Goal: Task Accomplishment & Management: Complete application form

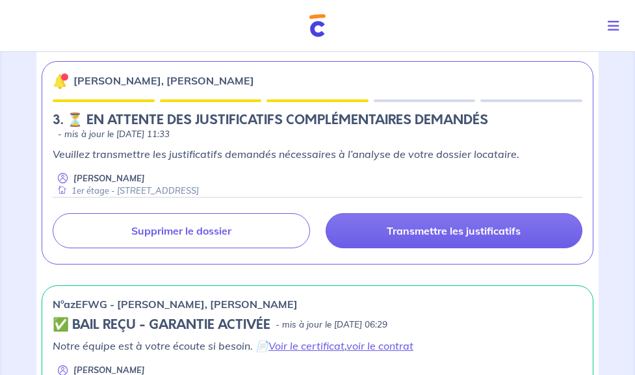
scroll to position [214, 0]
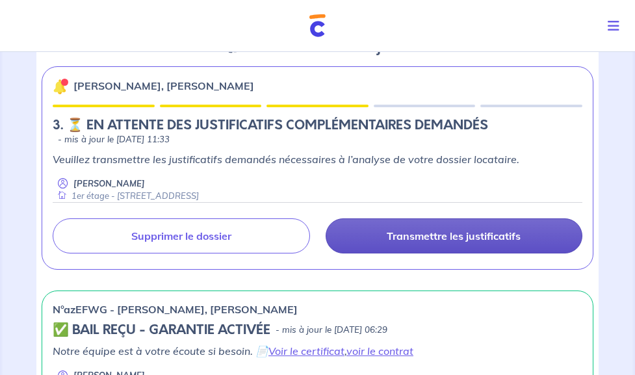
click at [453, 242] on p "Transmettre les justificatifs" at bounding box center [454, 235] width 134 height 13
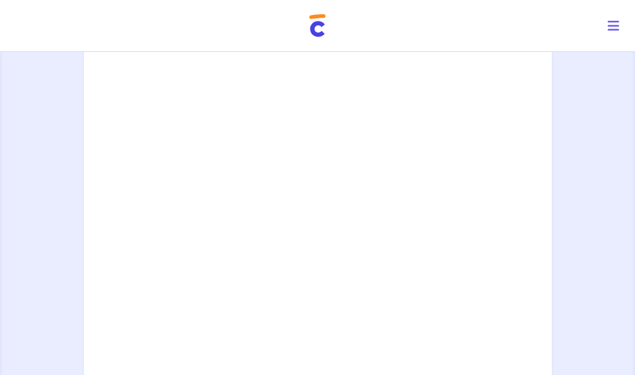
scroll to position [493, 0]
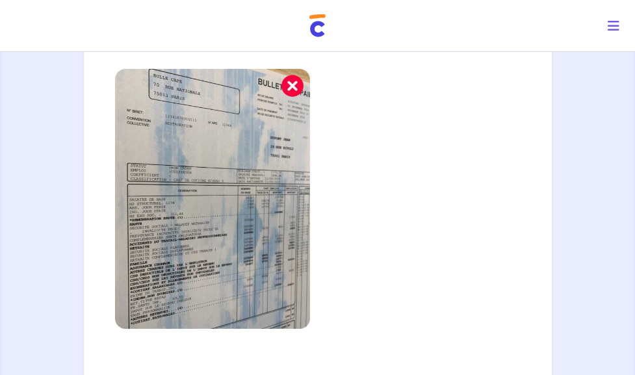
scroll to position [419, 0]
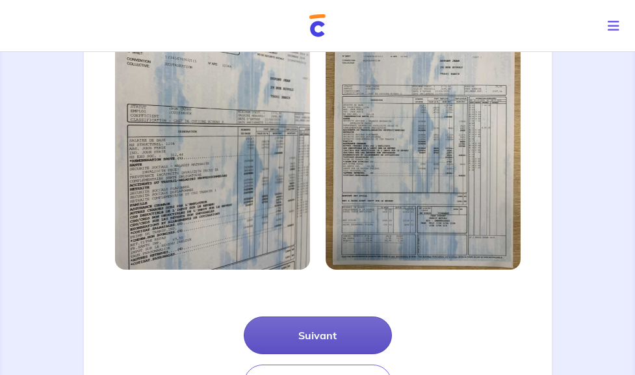
click at [311, 316] on button "Suivant" at bounding box center [318, 335] width 148 height 38
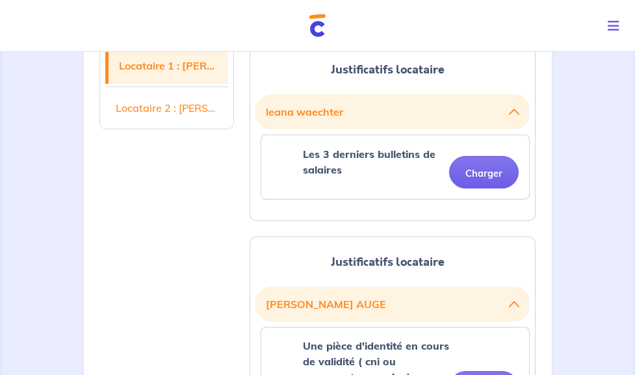
scroll to position [350, 0]
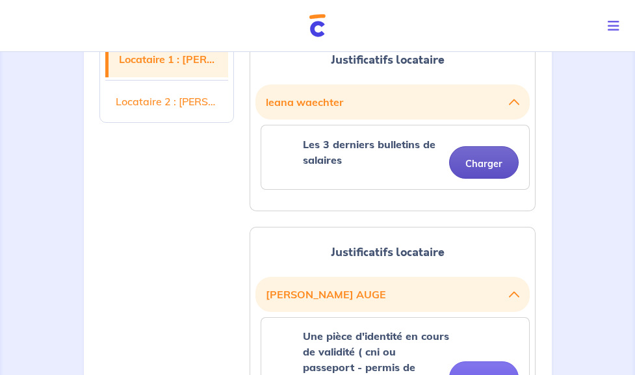
click at [518, 146] on button "Charger" at bounding box center [484, 162] width 70 height 32
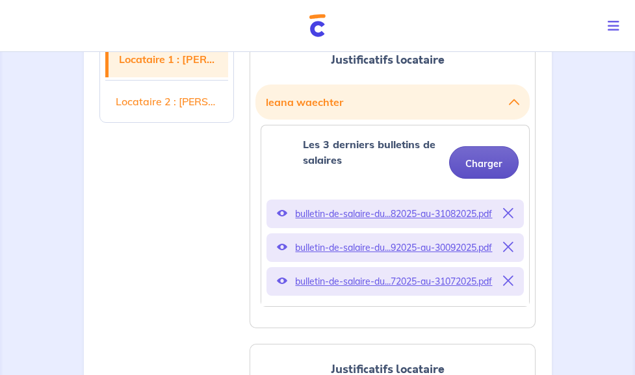
click at [518, 146] on button "Charger" at bounding box center [484, 162] width 70 height 32
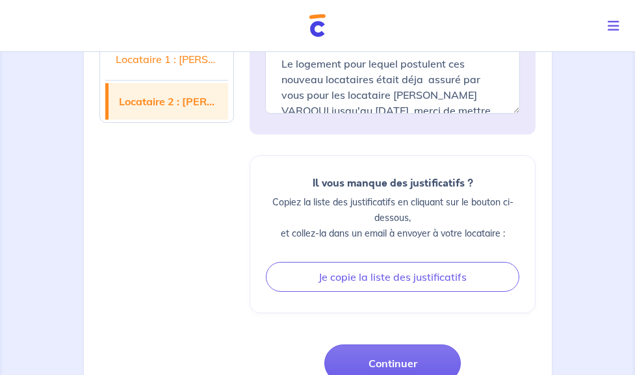
scroll to position [998, 0]
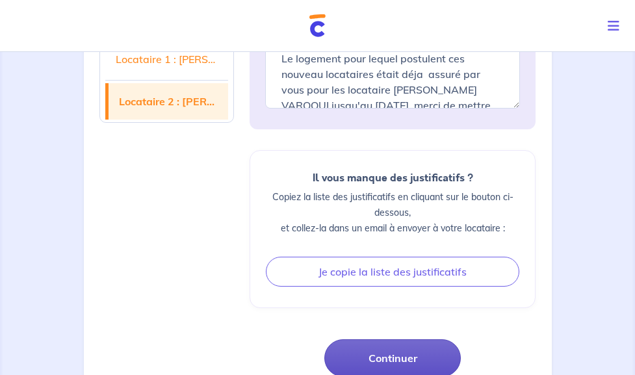
click at [436, 339] on button "Continuer" at bounding box center [392, 358] width 136 height 38
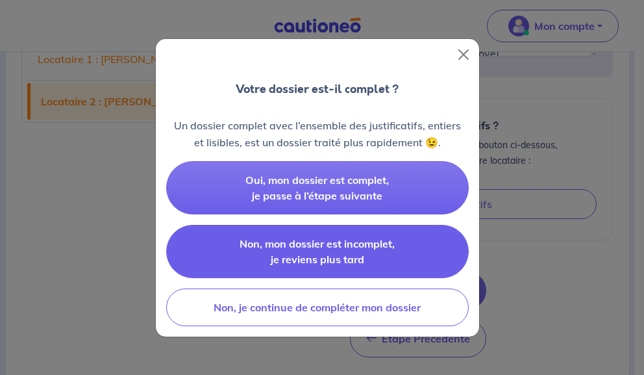
click at [391, 248] on span "Non, mon dossier est incomplet, je reviens plus tard" at bounding box center [317, 251] width 155 height 29
